Goal: Information Seeking & Learning: Learn about a topic

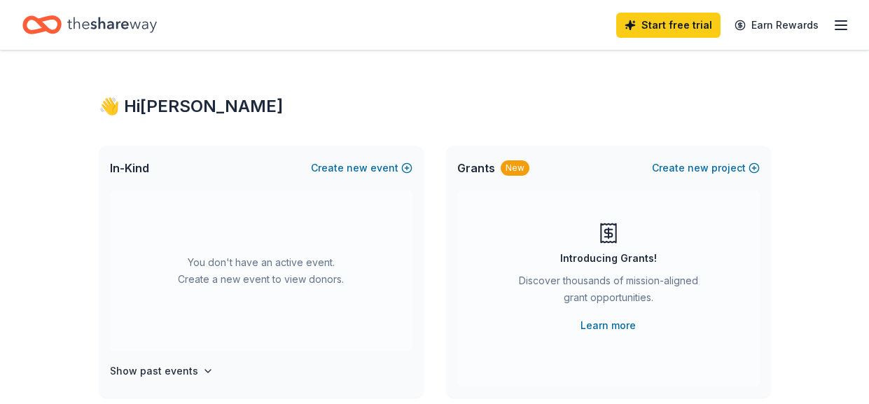
click at [837, 23] on icon "button" at bounding box center [841, 25] width 17 height 17
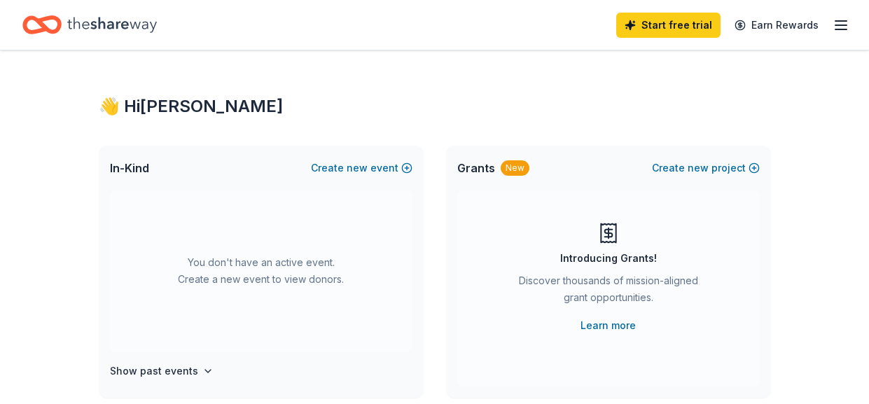
click at [844, 29] on line "button" at bounding box center [841, 29] width 11 height 0
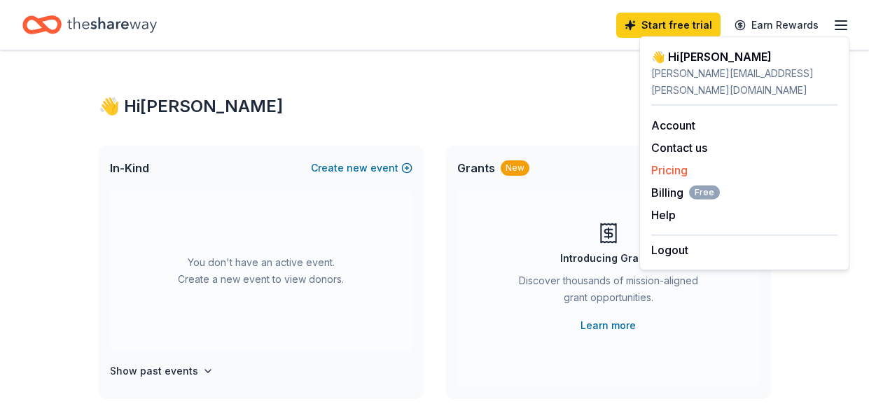
click at [673, 163] on link "Pricing" at bounding box center [670, 170] width 36 height 14
click at [676, 163] on link "Pricing" at bounding box center [670, 170] width 36 height 14
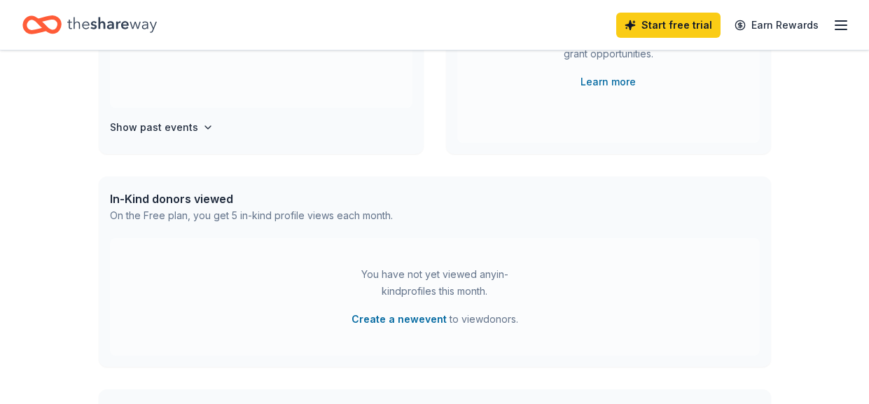
scroll to position [247, 0]
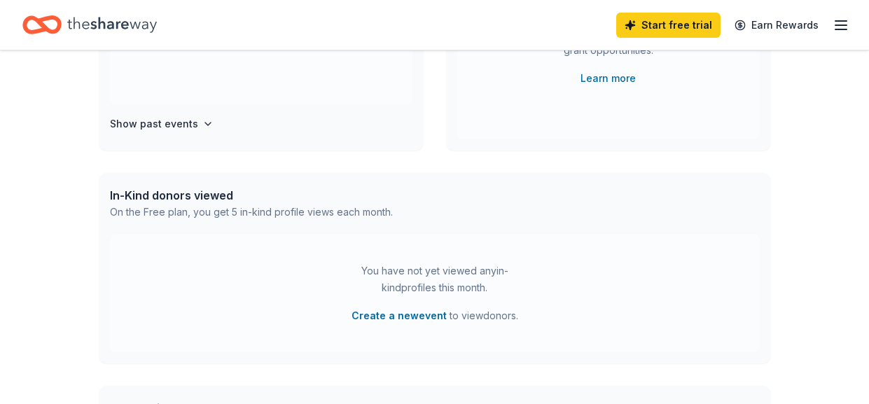
click at [362, 205] on div "On the Free plan, you get 5 in-kind profile views each month." at bounding box center [251, 212] width 283 height 17
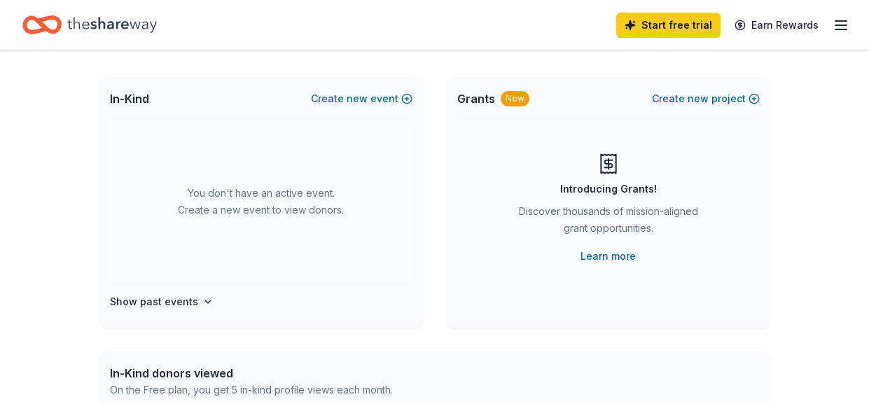
scroll to position [71, 0]
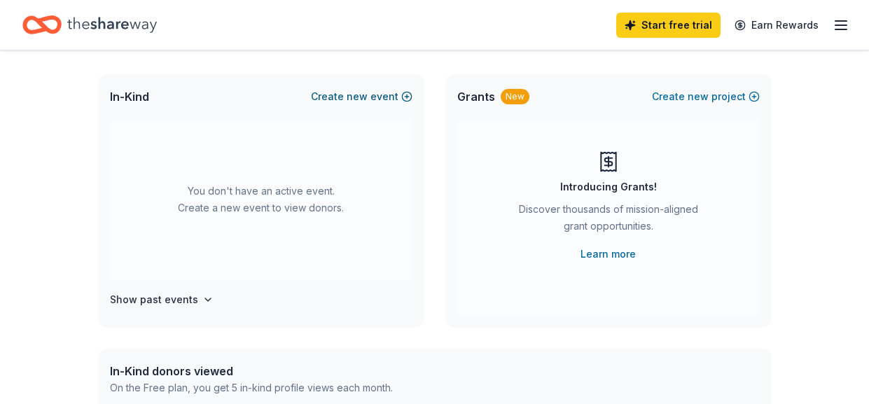
click at [332, 98] on button "Create new event" at bounding box center [362, 96] width 102 height 17
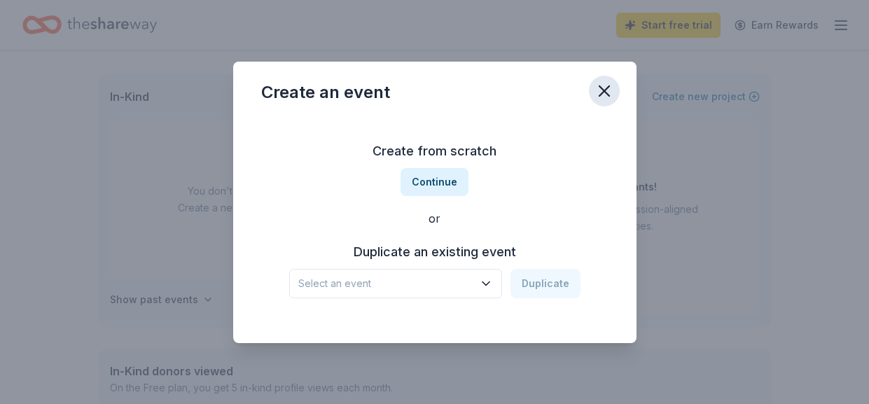
click at [607, 88] on icon "button" at bounding box center [605, 91] width 10 height 10
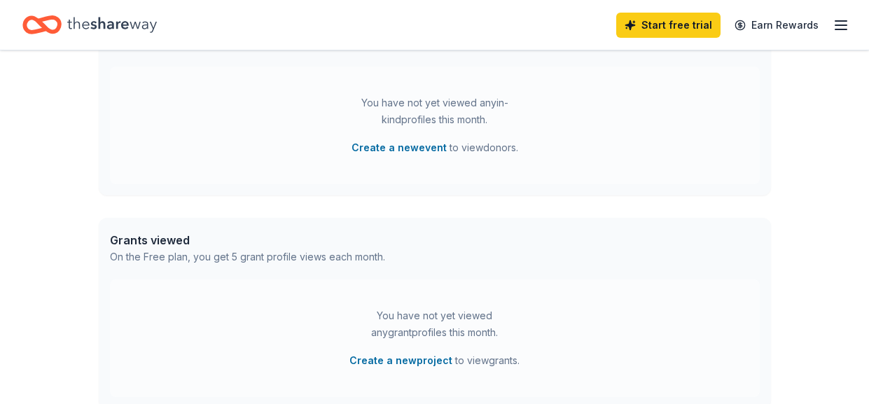
scroll to position [398, 0]
